Goal: Information Seeking & Learning: Find specific fact

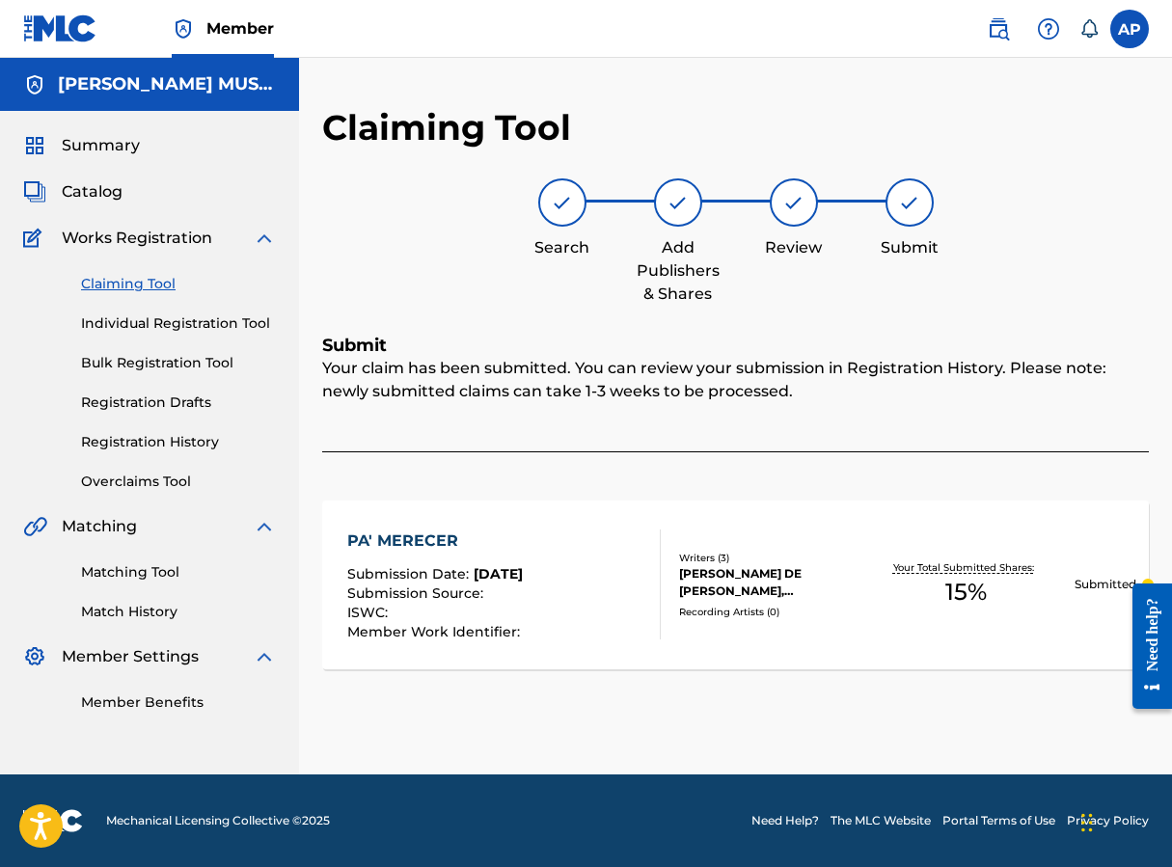
click at [149, 294] on div "Claiming Tool Individual Registration Tool Bulk Registration Tool Registration …" at bounding box center [149, 371] width 253 height 242
click at [95, 192] on span "Catalog" at bounding box center [92, 191] width 61 height 23
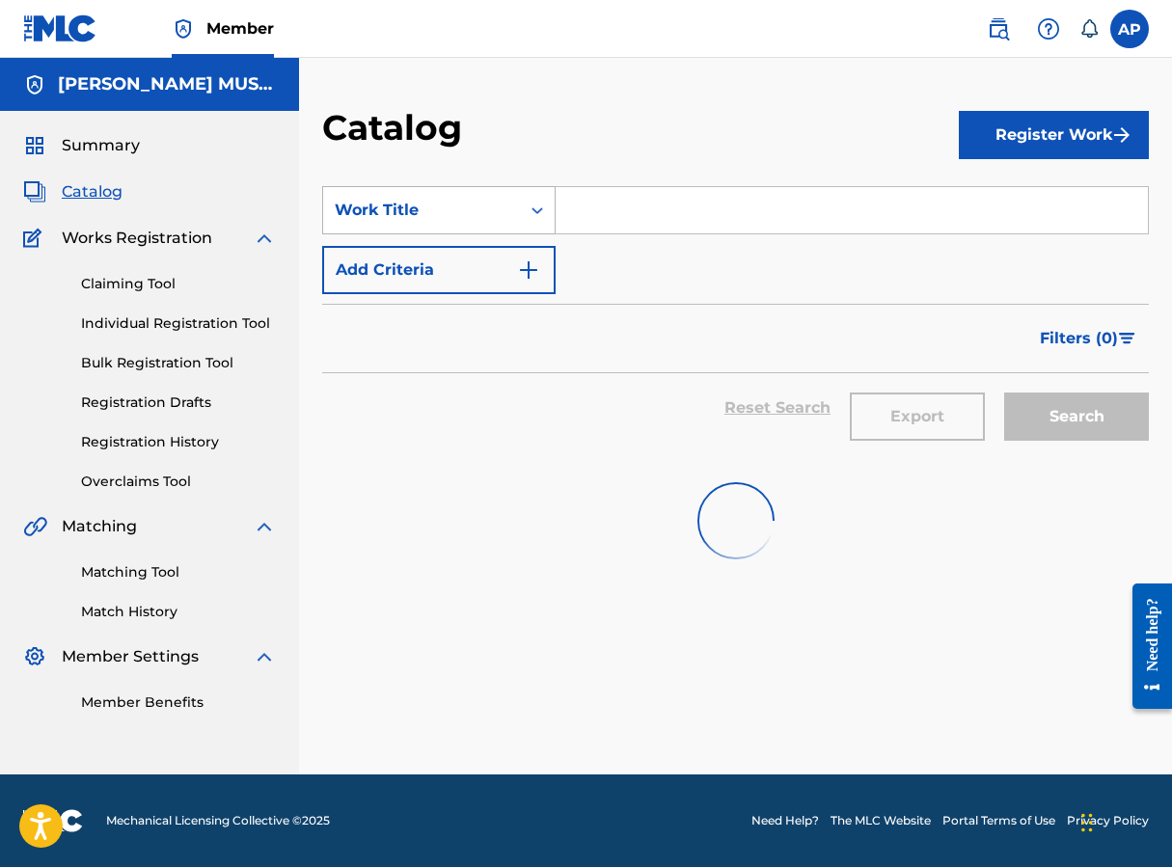
click at [473, 212] on div "Work Title" at bounding box center [422, 210] width 174 height 23
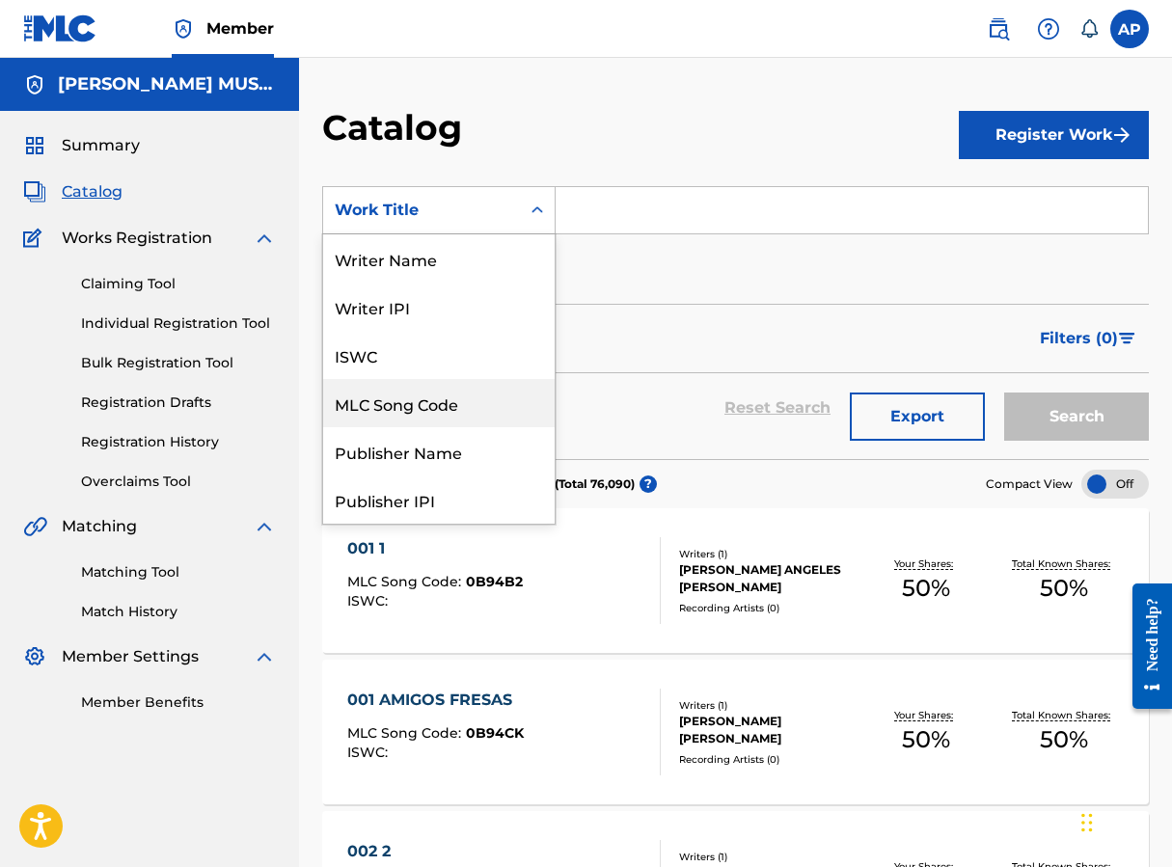
click at [444, 394] on div "MLC Song Code" at bounding box center [438, 403] width 231 height 48
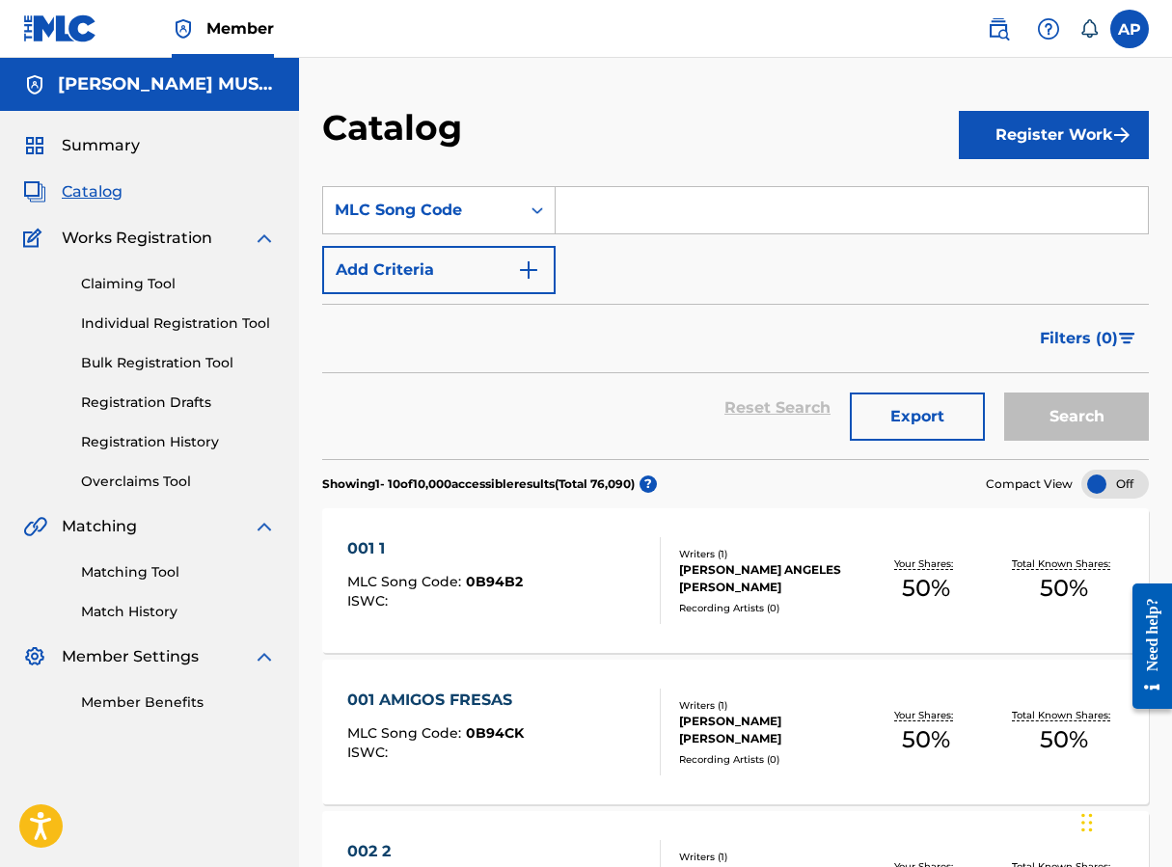
click at [604, 199] on input "Search Form" at bounding box center [852, 210] width 592 height 46
paste input "EC0SPZ"
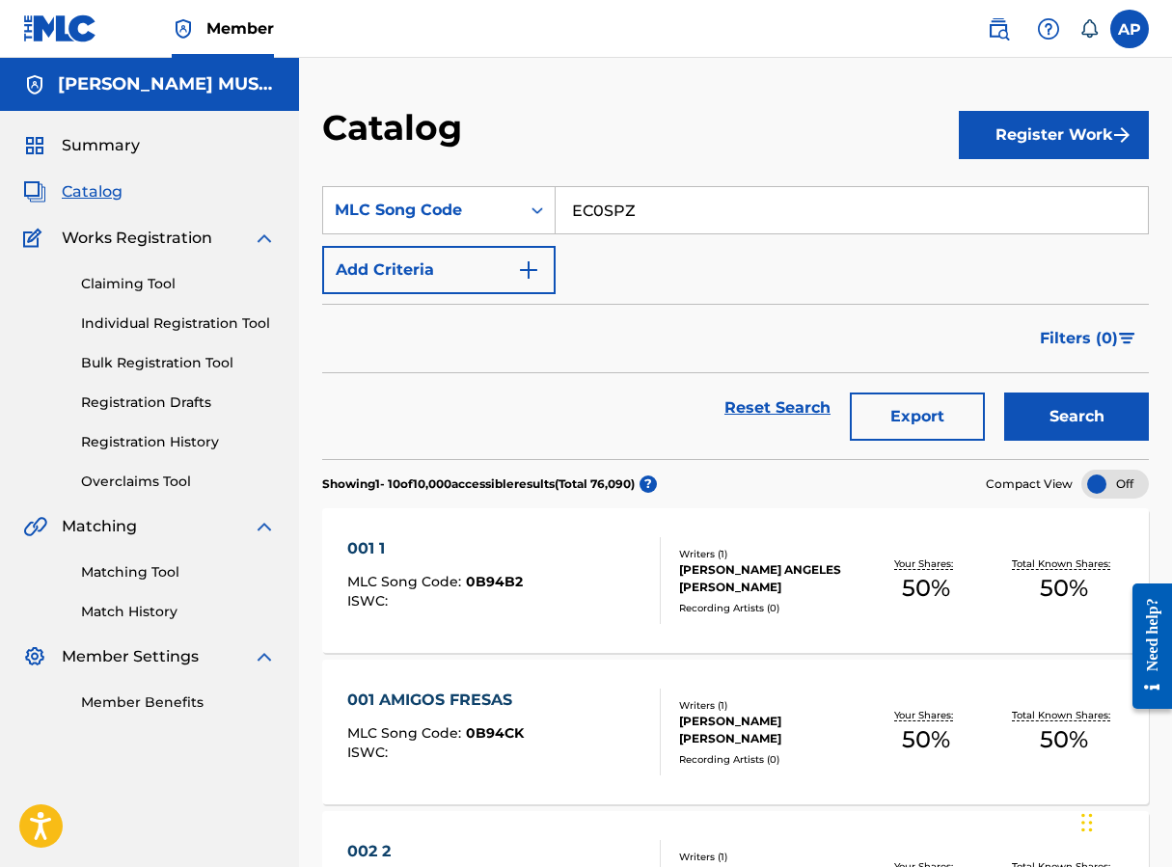
click at [1004, 393] on button "Search" at bounding box center [1076, 417] width 145 height 48
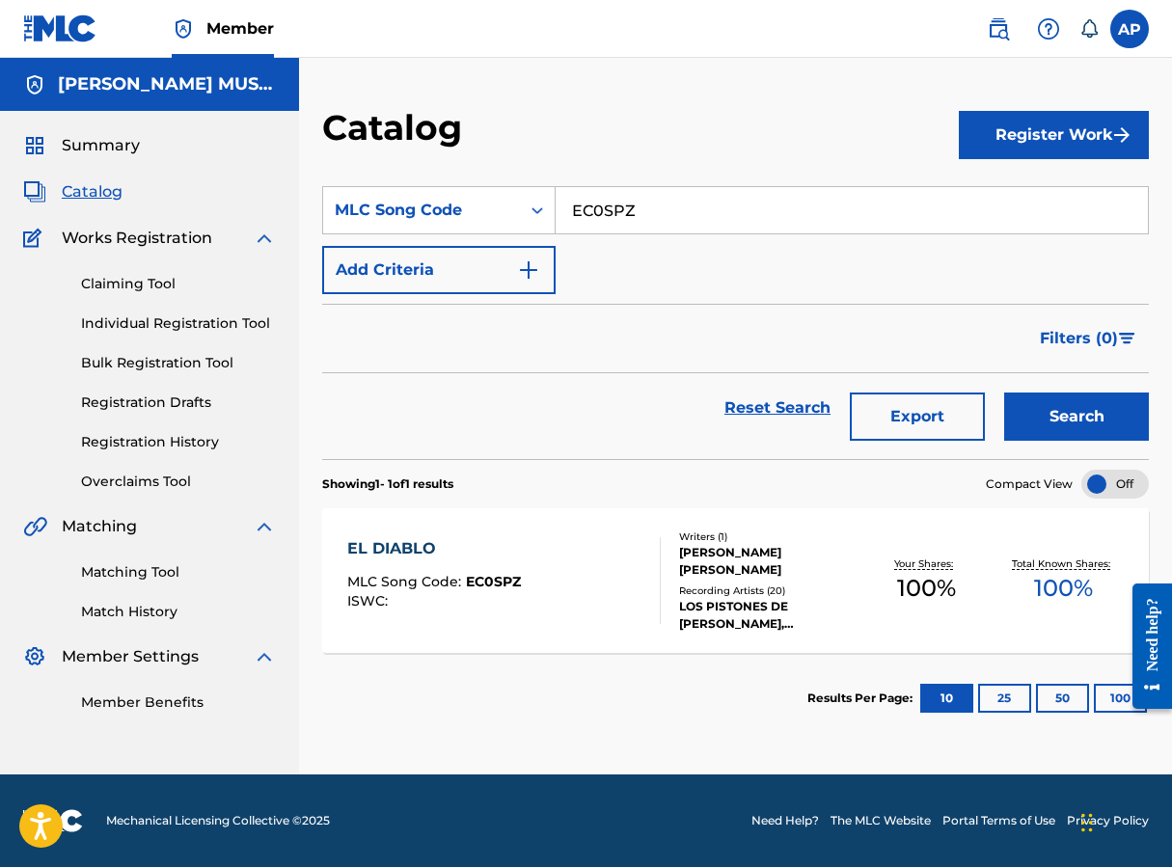
click at [636, 203] on input "EC0SPZ" at bounding box center [852, 210] width 592 height 46
paste input "SB7C58"
click at [1004, 393] on button "Search" at bounding box center [1076, 417] width 145 height 48
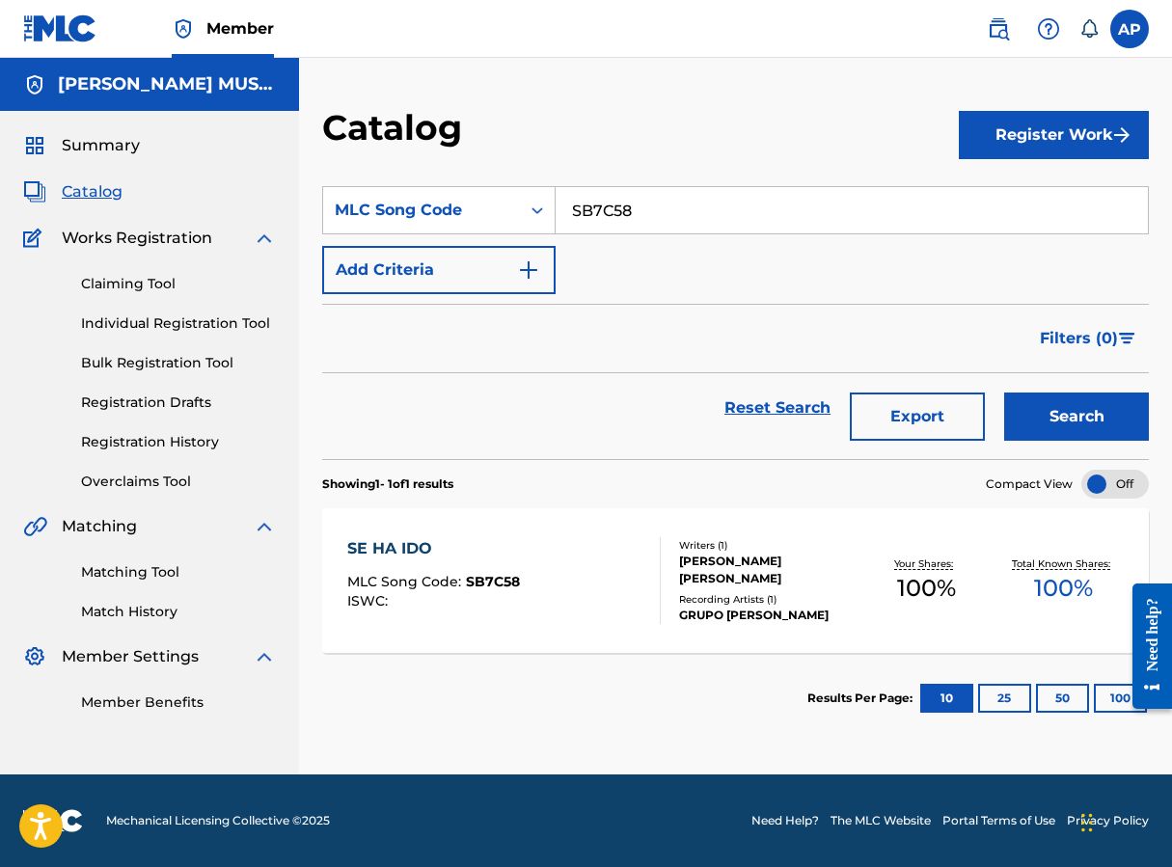
click at [647, 225] on input "SB7C58" at bounding box center [852, 210] width 592 height 46
paste input "EA83BK"
click at [1004, 393] on button "Search" at bounding box center [1076, 417] width 145 height 48
click at [691, 216] on input "EA83BK" at bounding box center [852, 210] width 592 height 46
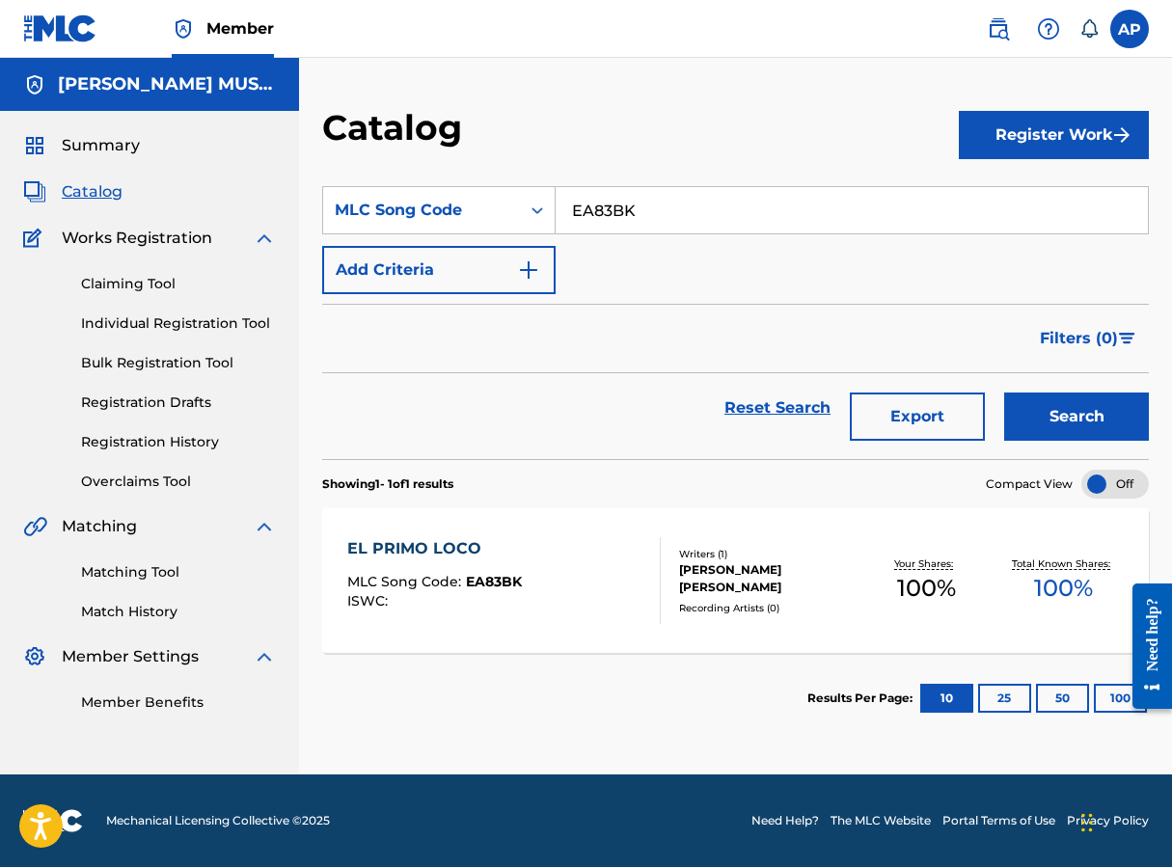
click at [691, 216] on input "EA83BK" at bounding box center [852, 210] width 592 height 46
drag, startPoint x: 691, startPoint y: 216, endPoint x: 688, endPoint y: 204, distance: 12.9
click at [691, 216] on input "EA83BK" at bounding box center [852, 210] width 592 height 46
paste input "RC2S7N"
click at [1004, 393] on button "Search" at bounding box center [1076, 417] width 145 height 48
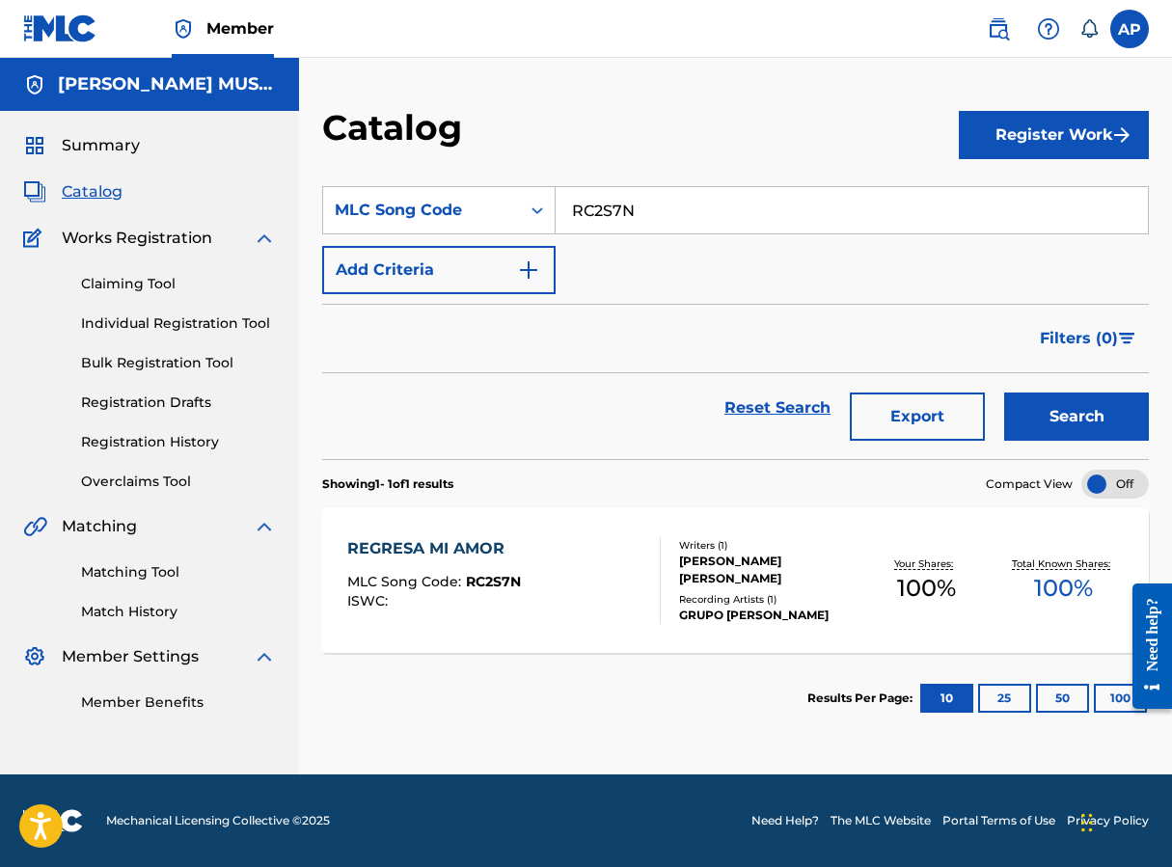
click at [627, 225] on input "RC2S7N" at bounding box center [852, 210] width 592 height 46
paste input "EC0SSB"
click at [1004, 393] on button "Search" at bounding box center [1076, 417] width 145 height 48
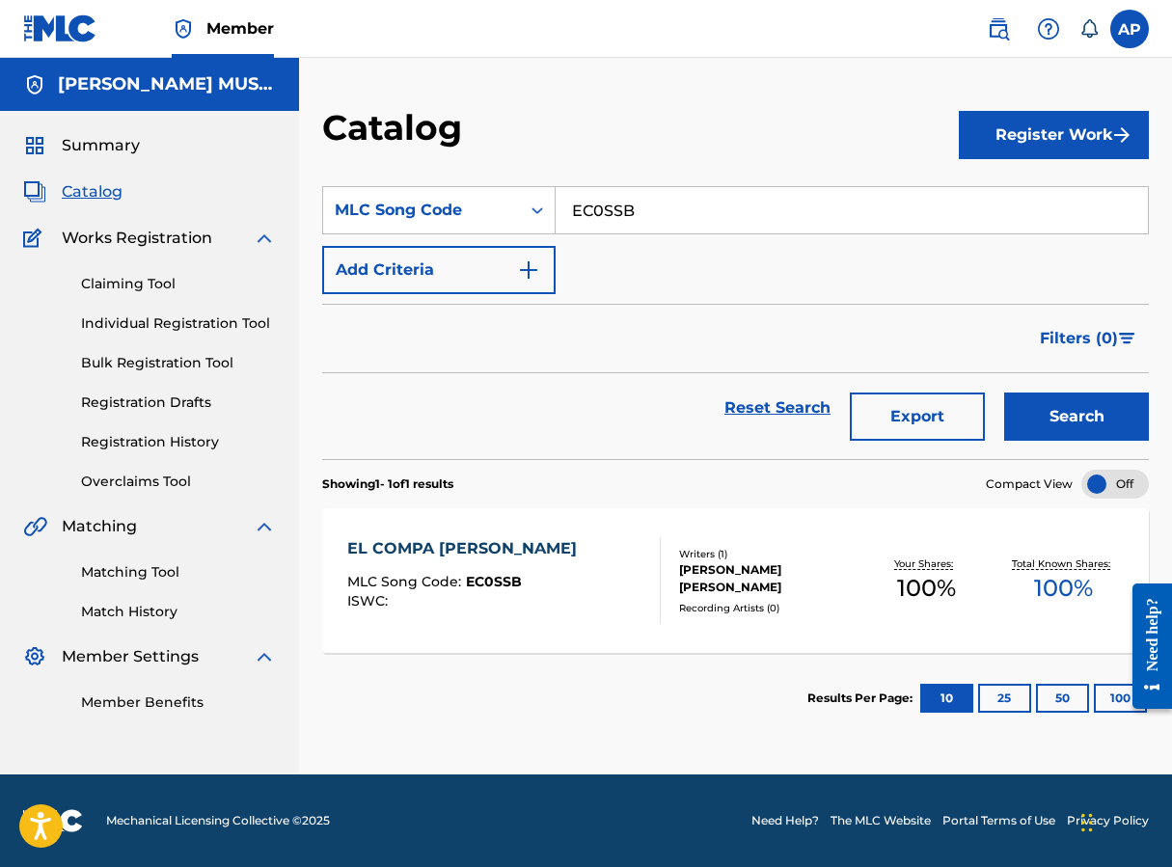
click at [639, 198] on input "EC0SSB" at bounding box center [852, 210] width 592 height 46
drag, startPoint x: 639, startPoint y: 198, endPoint x: 630, endPoint y: 189, distance: 12.3
click at [638, 197] on input "EC0SSB" at bounding box center [852, 210] width 592 height 46
paste input "HB0ZMQ"
click at [1004, 393] on button "Search" at bounding box center [1076, 417] width 145 height 48
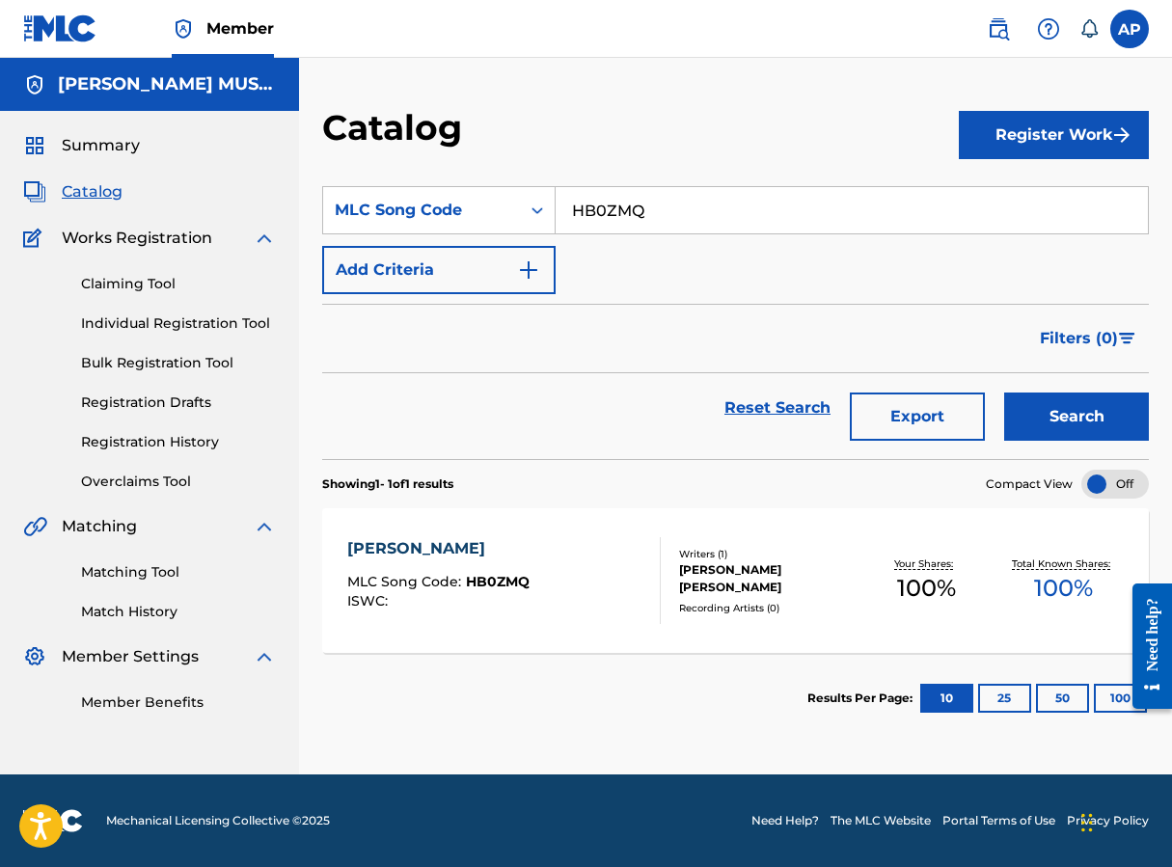
click at [635, 208] on input "HB0ZMQ" at bounding box center [852, 210] width 592 height 46
paste input "EC0SRM"
click at [1004, 393] on button "Search" at bounding box center [1076, 417] width 145 height 48
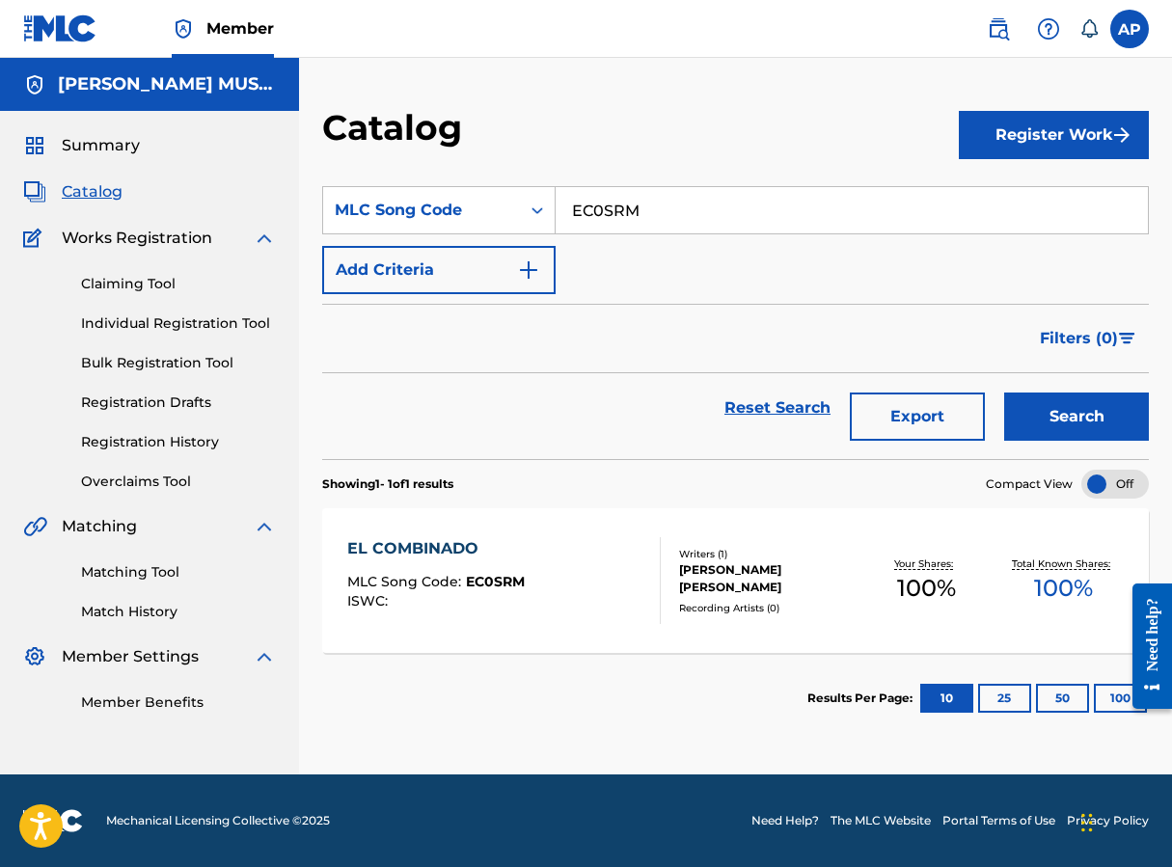
click at [592, 190] on input "EC0SRM" at bounding box center [852, 210] width 592 height 46
paste input "1C1EDX"
click at [1004, 393] on button "Search" at bounding box center [1076, 417] width 145 height 48
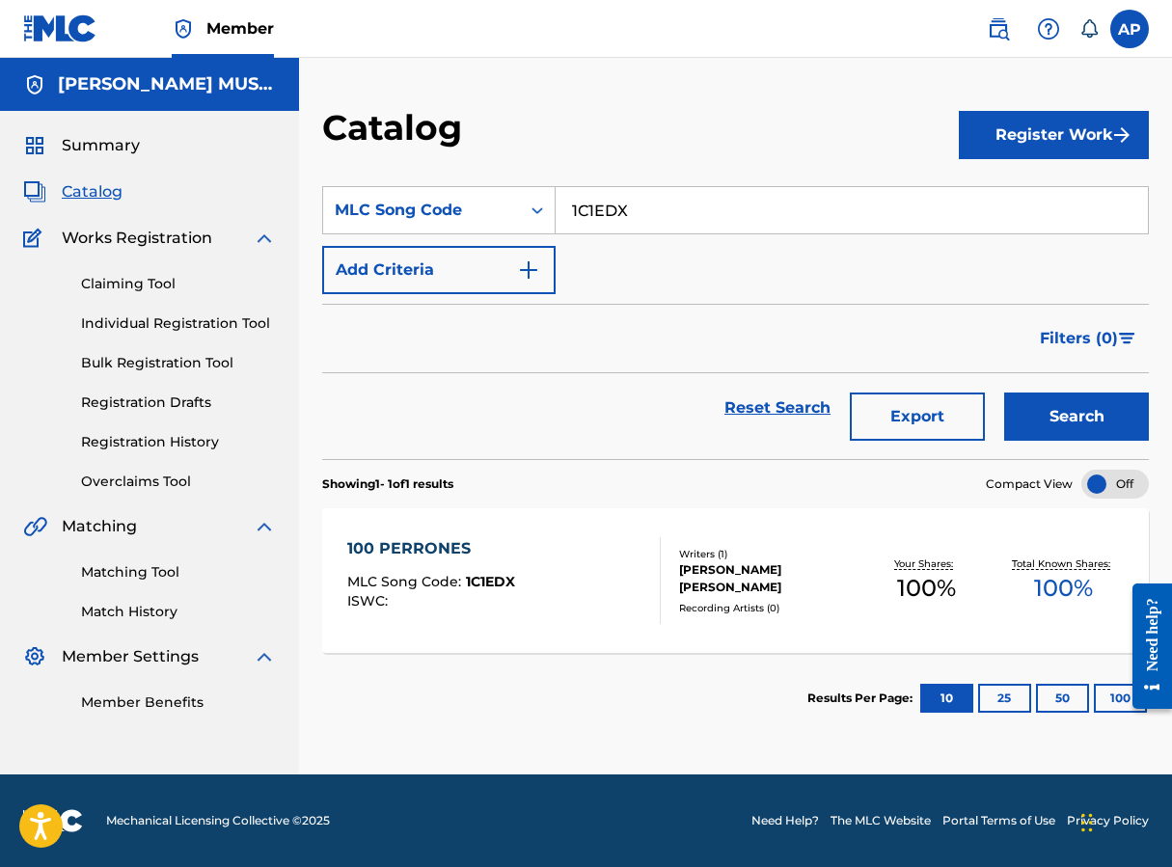
click at [612, 213] on input "1C1EDX" at bounding box center [852, 210] width 592 height 46
drag, startPoint x: 612, startPoint y: 213, endPoint x: 597, endPoint y: 186, distance: 31.1
click at [612, 207] on input "1C1EDX" at bounding box center [852, 210] width 592 height 46
paste input "LE3M0H"
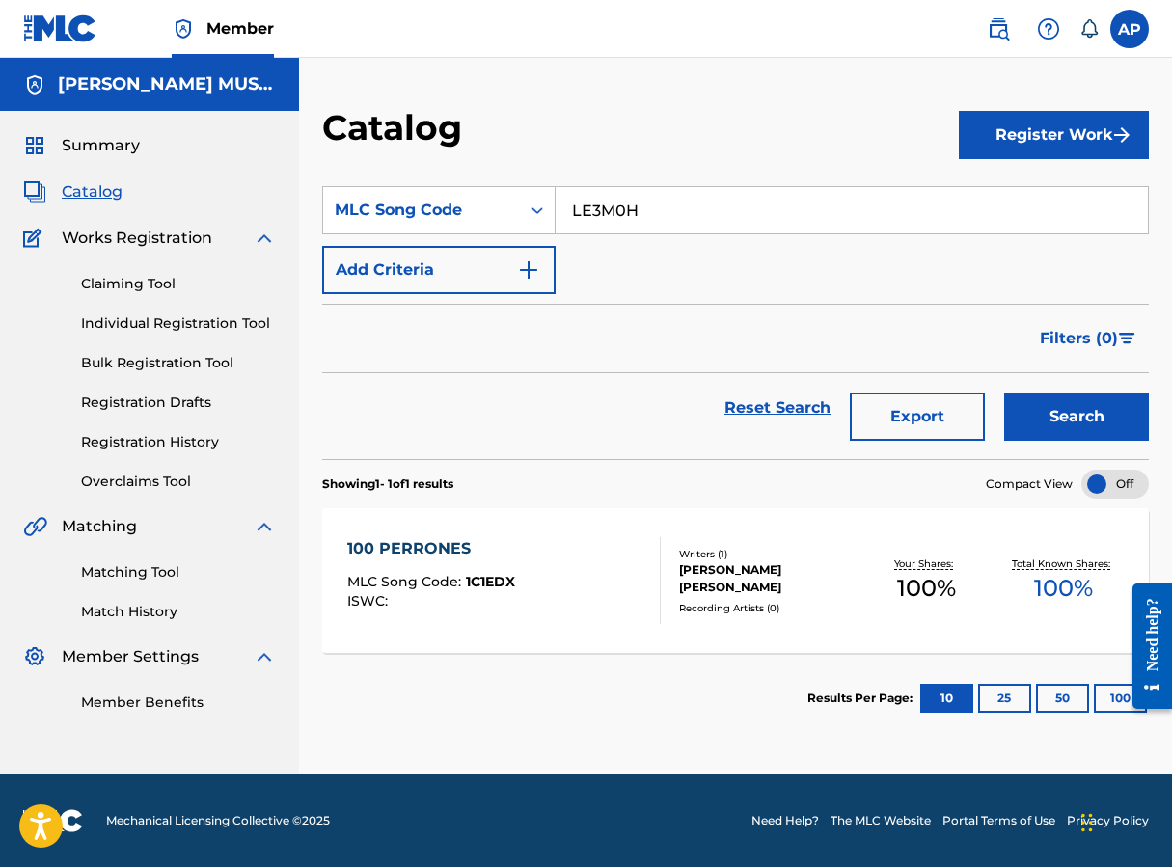
click at [1004, 393] on button "Search" at bounding box center [1076, 417] width 145 height 48
click at [609, 218] on input "LE3M0H" at bounding box center [852, 210] width 592 height 46
paste input "EC4WJK"
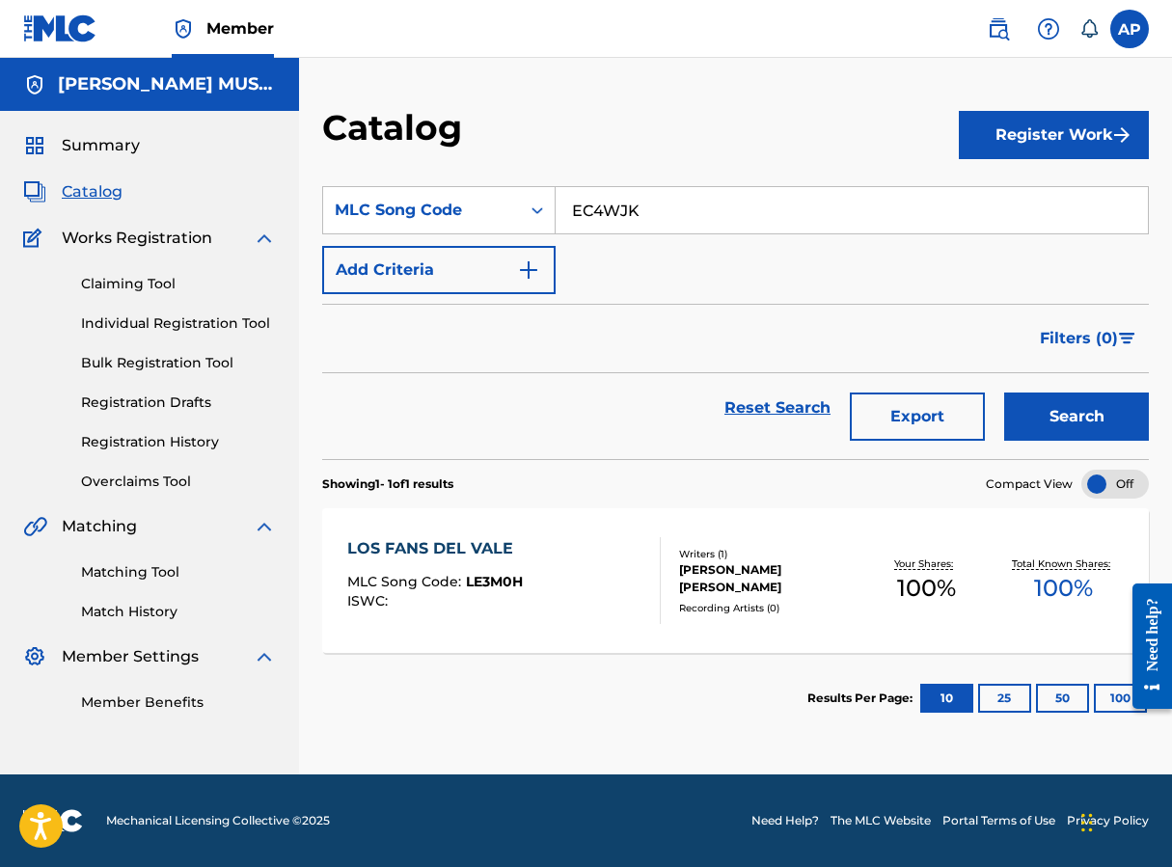
type input "EC4WJK"
click at [1004, 393] on button "Search" at bounding box center [1076, 417] width 145 height 48
